Goal: Task Accomplishment & Management: Manage account settings

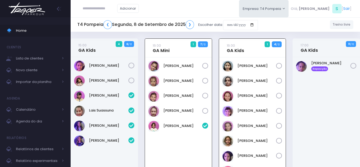
click at [32, 3] on img at bounding box center [27, 8] width 40 height 19
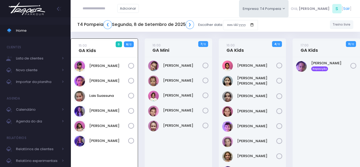
scroll to position [38, 0]
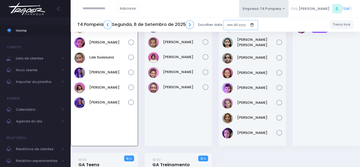
click at [230, 20] on input "date" at bounding box center [240, 25] width 35 height 10
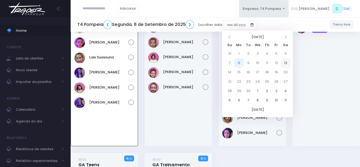
click at [285, 64] on td "13" at bounding box center [285, 62] width 9 height 9
type input "**********"
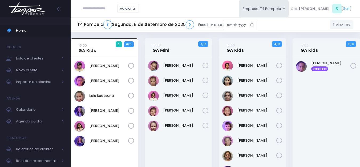
click at [37, 9] on img at bounding box center [27, 8] width 40 height 19
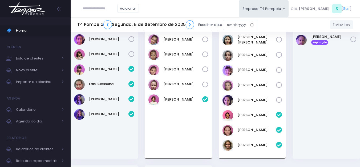
scroll to position [27, 0]
drag, startPoint x: 265, startPoint y: 137, endPoint x: 236, endPoint y: 143, distance: 29.0
click at [236, 143] on div "[PERSON_NAME] [PERSON_NAME]" at bounding box center [252, 94] width 67 height 127
click at [248, 143] on link "[PERSON_NAME]" at bounding box center [256, 144] width 39 height 5
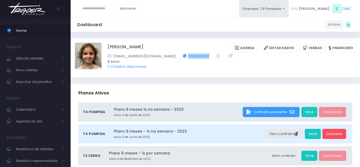
drag, startPoint x: 195, startPoint y: 53, endPoint x: 171, endPoint y: 56, distance: 23.9
click at [171, 56] on div "lenitavsbraga@gmail.com 11999126067" at bounding box center [228, 56] width 241 height 6
copy link "11999126067"
click at [108, 7] on input "text" at bounding box center [100, 8] width 35 height 10
type input "**********"
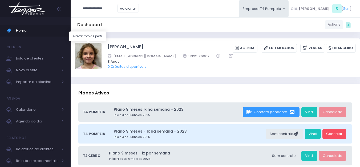
type input "**********"
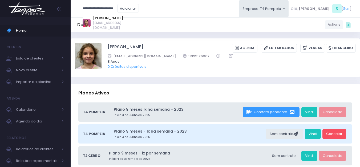
click at [98, 18] on link "Mariah Oliveira Camargo" at bounding box center [108, 17] width 30 height 5
type input "**********"
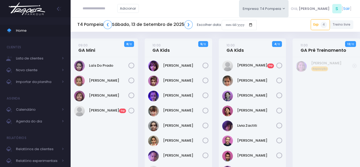
click at [44, 15] on img at bounding box center [27, 8] width 40 height 19
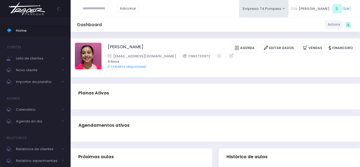
click at [32, 13] on img at bounding box center [27, 8] width 40 height 19
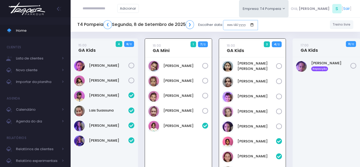
click at [240, 24] on input "date" at bounding box center [240, 25] width 35 height 10
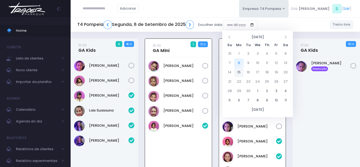
click at [241, 74] on td "15" at bounding box center [238, 72] width 9 height 9
type input "**********"
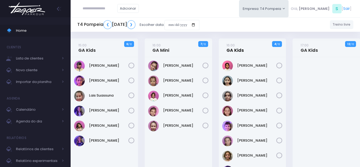
click at [232, 49] on link "16:00 GA Kids" at bounding box center [234, 47] width 17 height 11
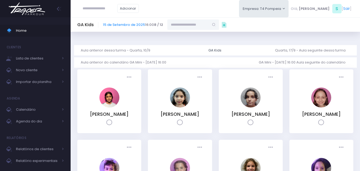
click at [195, 28] on input "text" at bounding box center [188, 24] width 42 height 10
click at [189, 33] on link "Naya R. H. Miranda" at bounding box center [193, 36] width 31 height 10
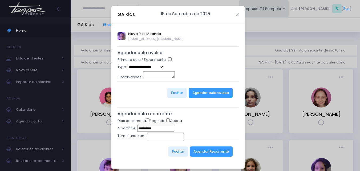
type input "**********"
click at [154, 67] on select "**********" at bounding box center [145, 67] width 36 height 6
select select "*"
click at [127, 64] on select "**********" at bounding box center [145, 67] width 36 height 6
click at [210, 92] on button "Agendar aula avulsa" at bounding box center [210, 93] width 44 height 10
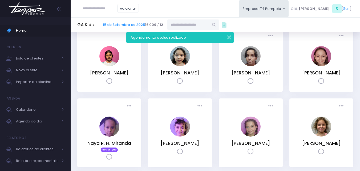
scroll to position [80, 0]
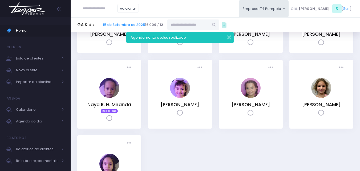
click at [42, 10] on img at bounding box center [27, 8] width 40 height 19
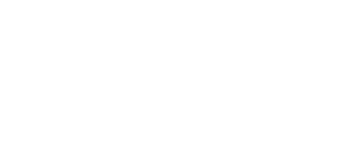
scroll to position [38, 0]
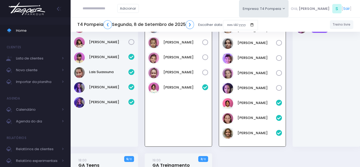
click at [84, 136] on div "[PERSON_NAME]" at bounding box center [104, 83] width 67 height 128
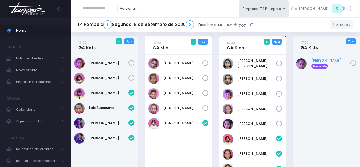
scroll to position [0, 0]
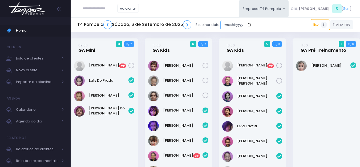
click at [244, 24] on input "date" at bounding box center [237, 25] width 35 height 10
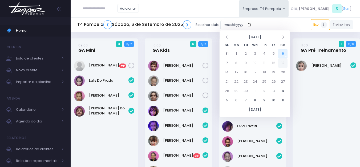
click at [284, 63] on td "13" at bounding box center [282, 62] width 9 height 9
type input "**********"
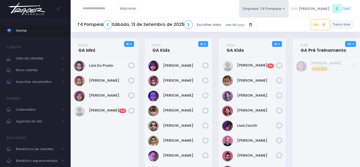
click at [105, 10] on input "text" at bounding box center [100, 8] width 35 height 10
drag, startPoint x: 85, startPoint y: 14, endPoint x: 11, endPoint y: 32, distance: 76.2
type input "**********"
click at [29, 79] on span "Importar da planilha" at bounding box center [37, 81] width 43 height 7
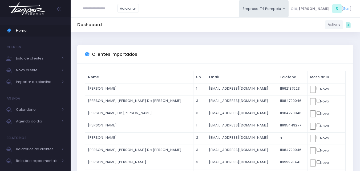
click at [101, 8] on input "text" at bounding box center [100, 8] width 35 height 10
click at [48, 87] on link "Importar da planilha" at bounding box center [35, 82] width 71 height 12
click at [115, 4] on input "text" at bounding box center [100, 8] width 35 height 10
click at [38, 6] on img at bounding box center [27, 8] width 40 height 19
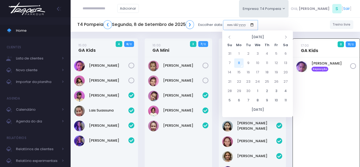
click at [233, 24] on input "date" at bounding box center [240, 25] width 35 height 10
click at [286, 60] on td "13" at bounding box center [285, 62] width 9 height 9
type input "**********"
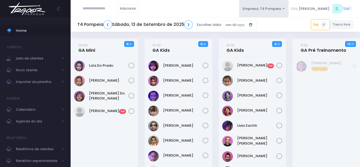
click at [108, 10] on input "text" at bounding box center [100, 8] width 35 height 10
click at [94, 51] on link "09:00 GA Mini" at bounding box center [86, 47] width 17 height 11
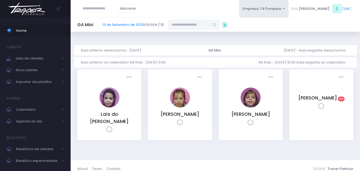
click at [193, 26] on input "text" at bounding box center [189, 24] width 42 height 10
paste input "**********"
click at [184, 33] on link "[PERSON_NAME]" at bounding box center [194, 33] width 31 height 5
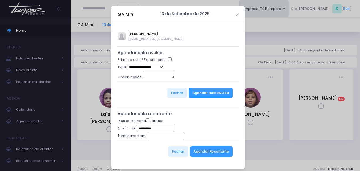
type input "**********"
select select "*"
click at [203, 92] on button "Agendar aula avulsa" at bounding box center [210, 93] width 44 height 10
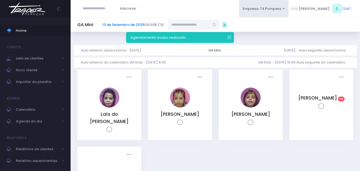
click at [121, 23] on link "13 de Setembro de 2025" at bounding box center [123, 24] width 42 height 5
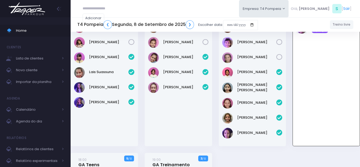
scroll to position [38, 0]
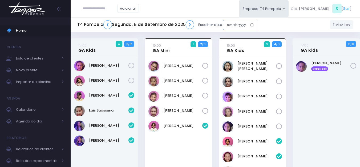
click at [236, 23] on input "date" at bounding box center [240, 25] width 35 height 10
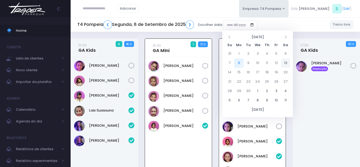
click at [283, 62] on td "13" at bounding box center [285, 62] width 9 height 9
type input "**********"
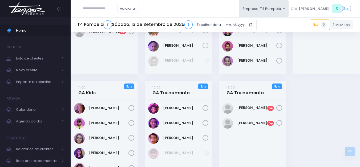
scroll to position [79, 0]
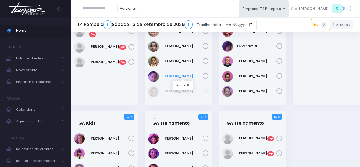
click at [182, 77] on link "[PERSON_NAME]" at bounding box center [182, 75] width 39 height 5
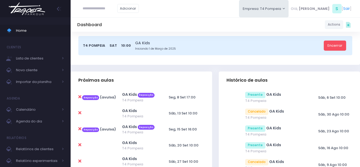
scroll to position [133, 0]
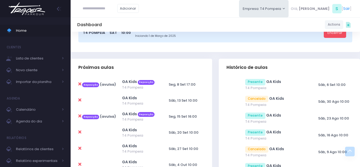
click at [80, 99] on icon at bounding box center [79, 100] width 3 height 4
type input "**********"
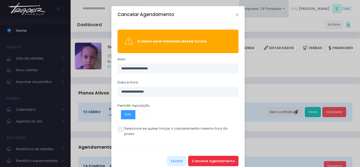
click at [234, 156] on button "Cancelar Agendamento" at bounding box center [213, 160] width 50 height 10
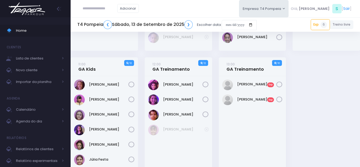
scroll to position [160, 0]
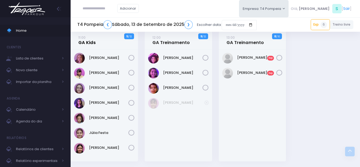
click at [93, 42] on link "11:00 GA Kids" at bounding box center [86, 40] width 17 height 11
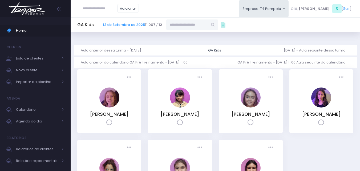
click at [192, 27] on input "text" at bounding box center [187, 24] width 42 height 10
click at [203, 32] on link "Naya R. H. Miranda" at bounding box center [192, 36] width 31 height 10
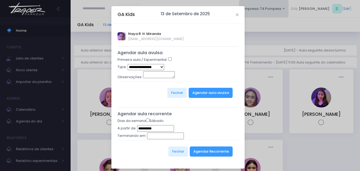
type input "**********"
click at [154, 67] on select "**********" at bounding box center [145, 67] width 36 height 6
select select "*"
click at [127, 64] on select "**********" at bounding box center [145, 67] width 36 height 6
click at [197, 90] on button "Agendar aula avulsa" at bounding box center [210, 93] width 44 height 10
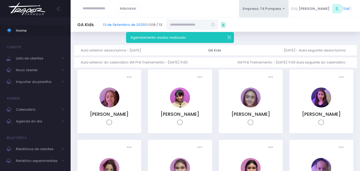
click at [47, 10] on img at bounding box center [27, 8] width 40 height 19
click at [38, 9] on img at bounding box center [27, 8] width 40 height 19
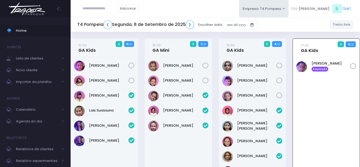
click at [34, 9] on img at bounding box center [27, 8] width 40 height 19
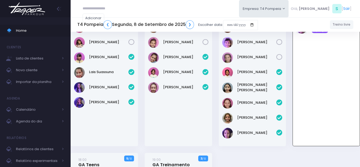
scroll to position [38, 0]
click at [18, 5] on img at bounding box center [27, 8] width 40 height 19
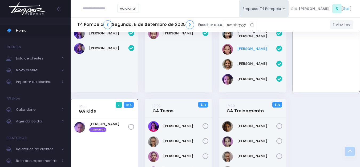
scroll to position [12, 0]
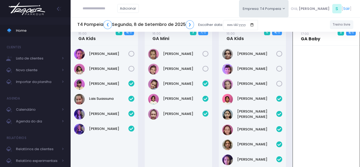
click at [318, 40] on link "17:00 GA Baby" at bounding box center [309, 36] width 19 height 11
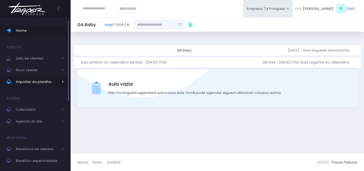
click at [39, 80] on span "Importar da planilha" at bounding box center [37, 81] width 43 height 7
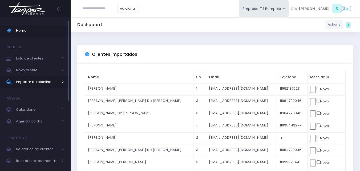
click at [48, 80] on span "Importar da planilha" at bounding box center [37, 81] width 43 height 7
click at [30, 10] on img at bounding box center [27, 8] width 40 height 19
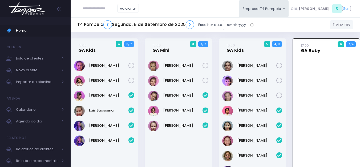
click at [308, 50] on link "17:00 GA Baby" at bounding box center [309, 48] width 19 height 11
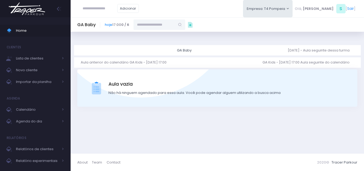
click at [162, 28] on input "text" at bounding box center [154, 24] width 42 height 10
paste input "**********"
click at [158, 32] on link "[PERSON_NAME]" at bounding box center [159, 33] width 31 height 5
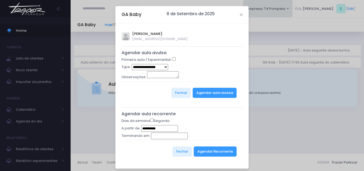
type input "**********"
select select "*"
click at [210, 97] on button "Agendar aula avulsa" at bounding box center [214, 93] width 44 height 10
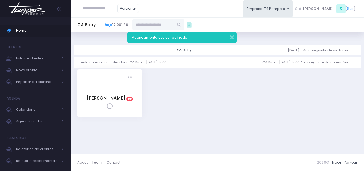
click at [32, 15] on img at bounding box center [27, 8] width 40 height 19
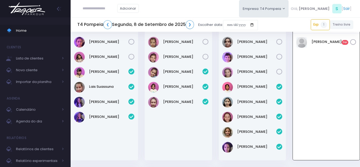
scroll to position [12, 0]
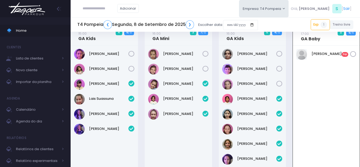
click at [304, 53] on img at bounding box center [301, 54] width 11 height 11
click at [333, 52] on link "[PERSON_NAME] Exp" at bounding box center [330, 53] width 39 height 5
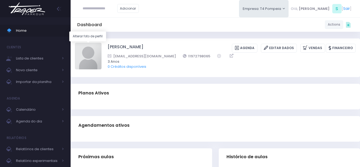
click at [92, 55] on img at bounding box center [88, 56] width 27 height 27
click at [101, 43] on input "file" at bounding box center [101, 42] width 0 height 0
type input "**********"
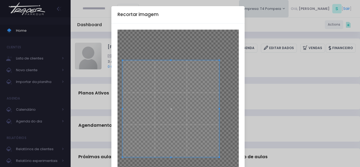
click at [177, 104] on span at bounding box center [170, 108] width 97 height 97
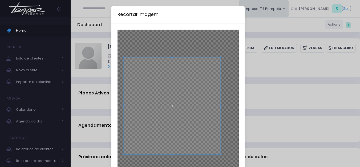
click at [208, 106] on span at bounding box center [171, 105] width 97 height 97
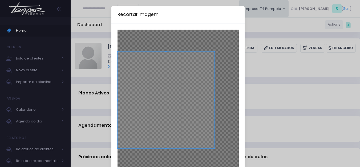
click at [166, 107] on span at bounding box center [165, 99] width 97 height 97
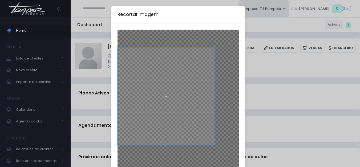
click at [159, 101] on span at bounding box center [165, 96] width 97 height 97
click at [152, 100] on span at bounding box center [165, 95] width 97 height 97
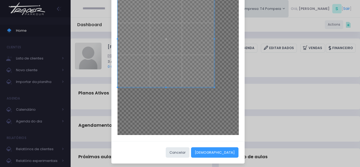
scroll to position [59, 0]
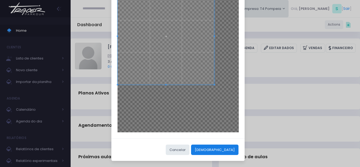
click at [230, 146] on button "[DEMOGRAPHIC_DATA]" at bounding box center [214, 149] width 47 height 10
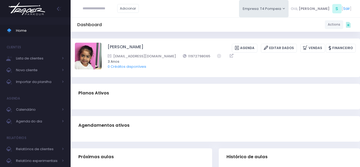
click at [34, 15] on img at bounding box center [27, 8] width 40 height 19
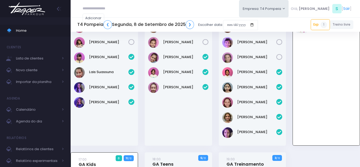
scroll to position [38, 0]
click at [11, 8] on img at bounding box center [27, 8] width 40 height 19
click at [44, 5] on img at bounding box center [27, 8] width 40 height 19
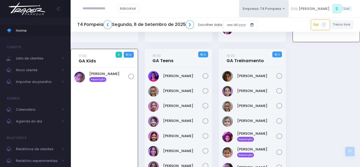
scroll to position [145, 0]
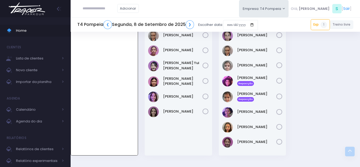
scroll to position [198, 0]
click at [180, 110] on link "[PERSON_NAME]" at bounding box center [182, 110] width 39 height 5
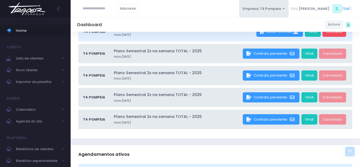
scroll to position [80, 0]
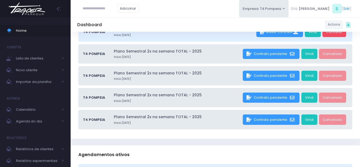
click at [170, 135] on div "T4 Pompeia Plano Semestral 2x na semana -2025- Início [DATE] Baixar contrato Vi…" at bounding box center [215, 80] width 289 height 116
